Goal: Information Seeking & Learning: Find specific fact

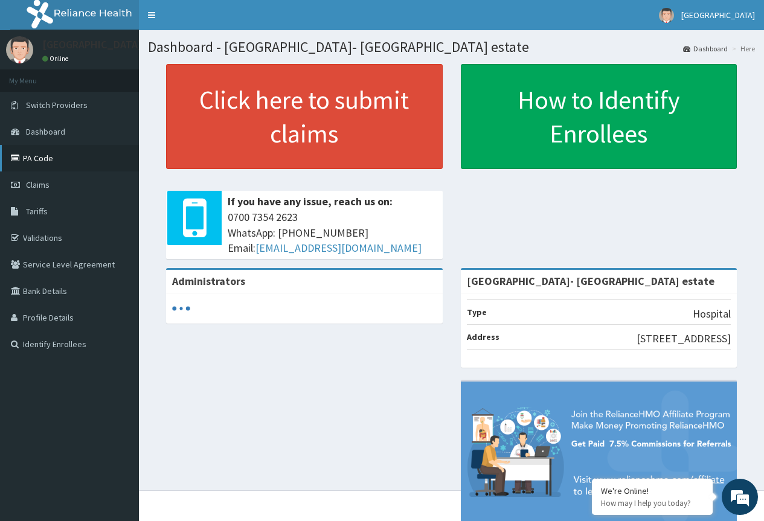
click at [34, 162] on link "PA Code" at bounding box center [69, 158] width 139 height 27
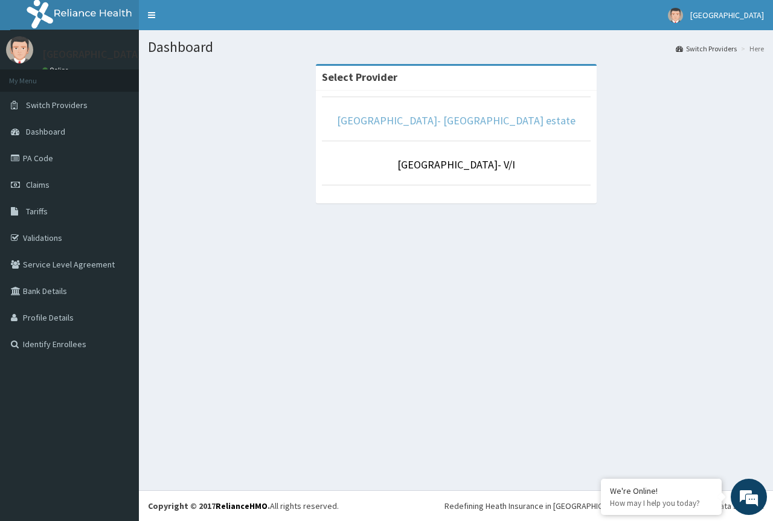
click at [467, 120] on link "[GEOGRAPHIC_DATA]- [GEOGRAPHIC_DATA] estate" at bounding box center [456, 120] width 238 height 14
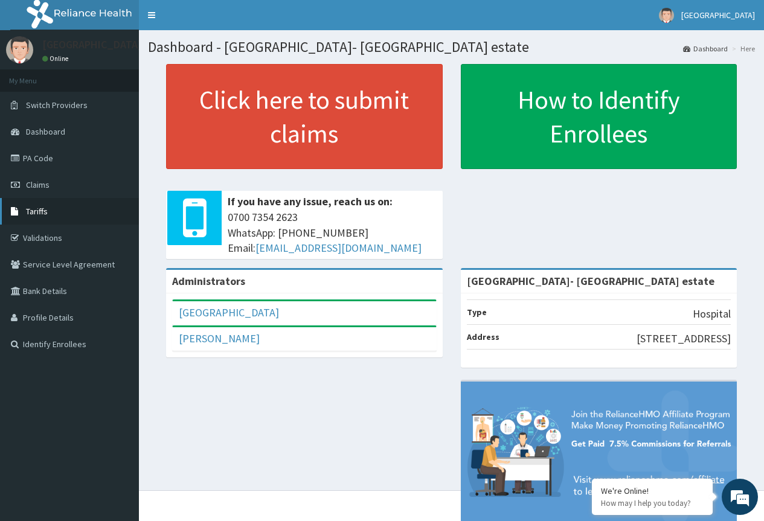
click at [40, 208] on span "Tariffs" at bounding box center [37, 211] width 22 height 11
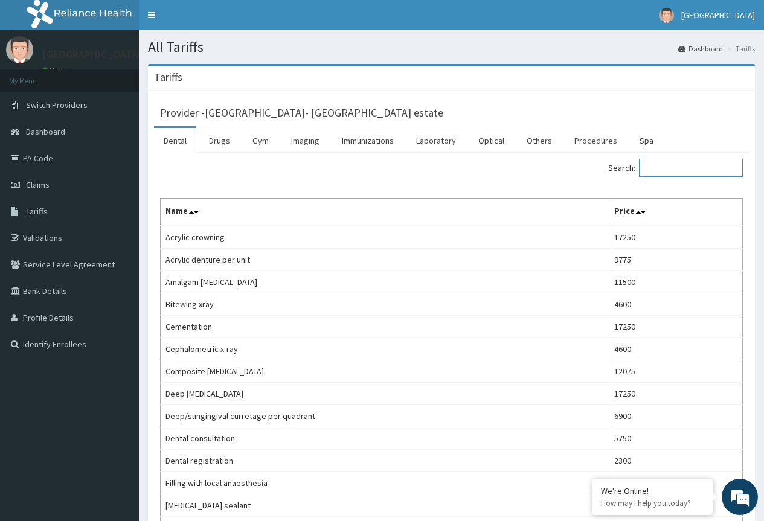
click at [657, 168] on input "Search:" at bounding box center [691, 168] width 104 height 18
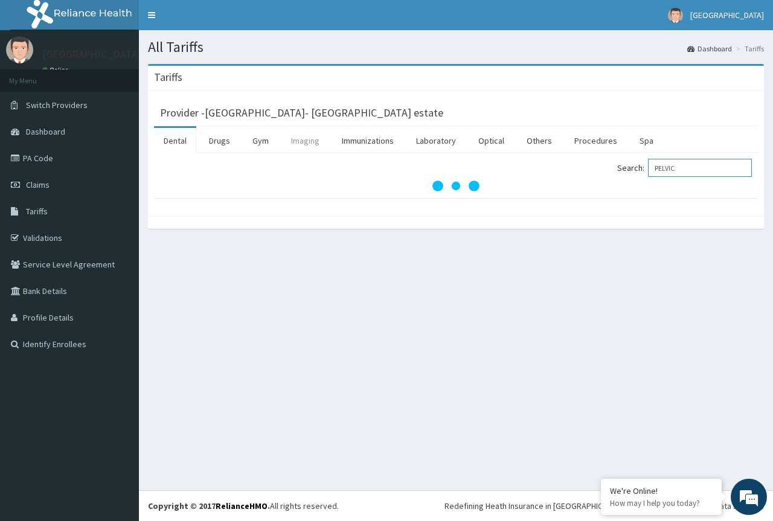
type input "PELVIC"
click at [321, 136] on link "Imaging" at bounding box center [305, 140] width 48 height 25
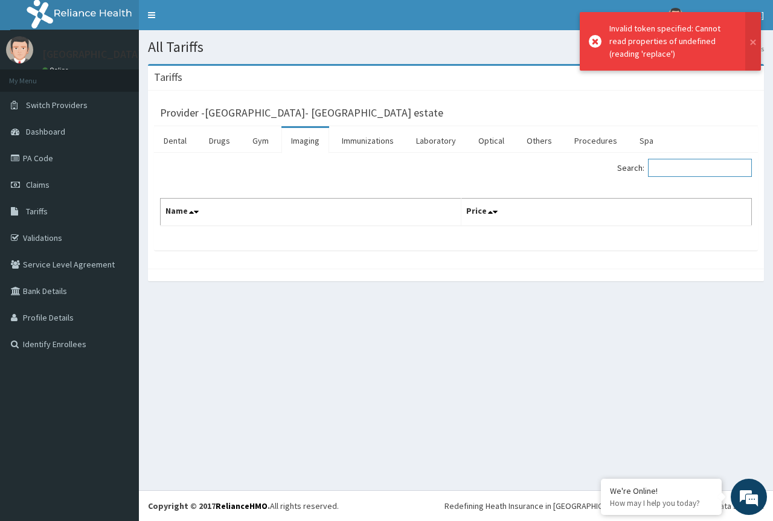
click at [677, 166] on input "Search:" at bounding box center [700, 168] width 104 height 18
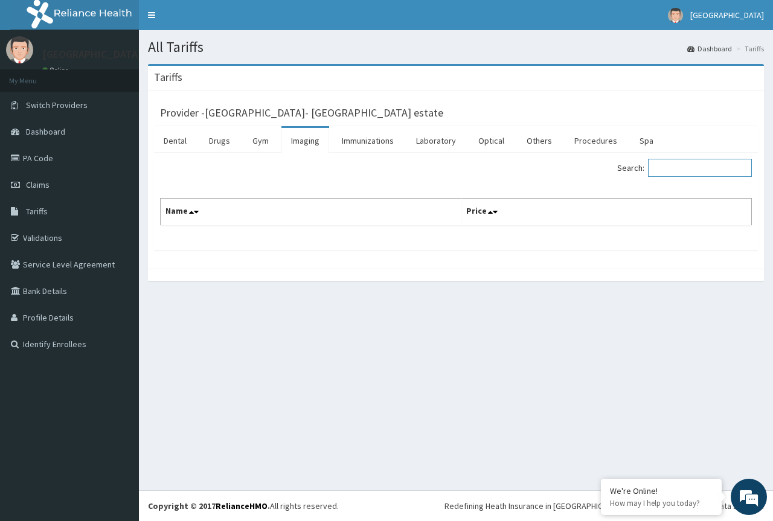
drag, startPoint x: 669, startPoint y: 168, endPoint x: 683, endPoint y: 158, distance: 17.4
click at [671, 164] on input "Search:" at bounding box center [700, 168] width 104 height 18
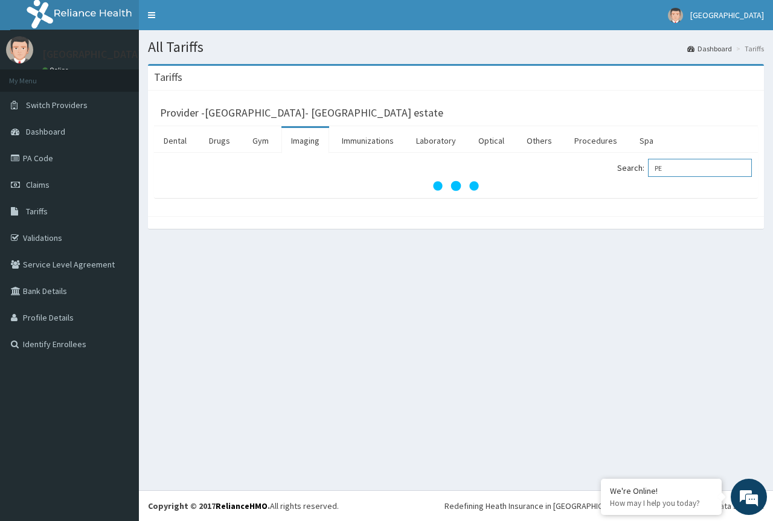
type input "P"
click at [668, 170] on input "PELVIC" at bounding box center [700, 168] width 104 height 18
click at [695, 170] on input "PELVIC" at bounding box center [700, 168] width 104 height 18
click at [666, 165] on input "PELVIC" at bounding box center [700, 168] width 104 height 18
type input "PELVIC"
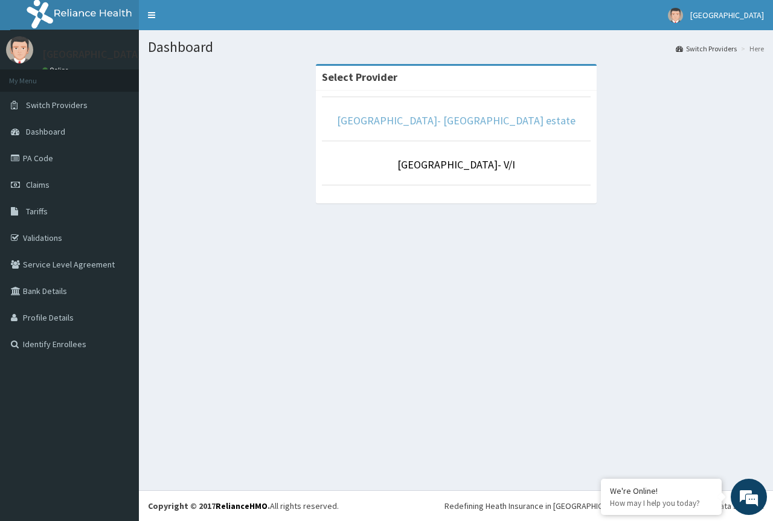
click at [473, 121] on link "[GEOGRAPHIC_DATA]- [GEOGRAPHIC_DATA] estate" at bounding box center [456, 120] width 238 height 14
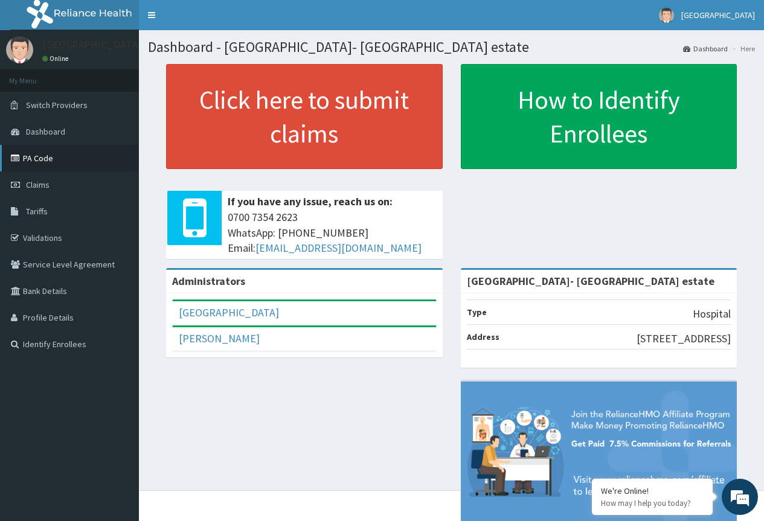
click at [46, 160] on link "PA Code" at bounding box center [69, 158] width 139 height 27
